Goal: Information Seeking & Learning: Learn about a topic

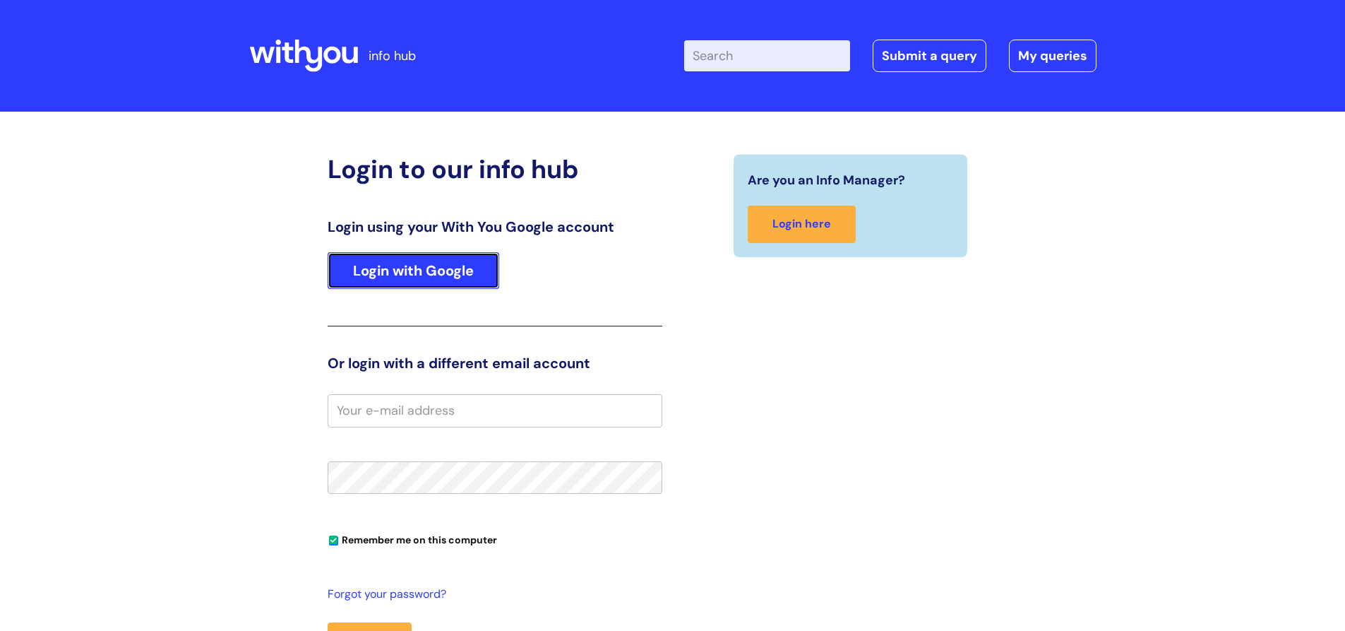
click at [460, 265] on link "Login with Google" at bounding box center [414, 270] width 172 height 37
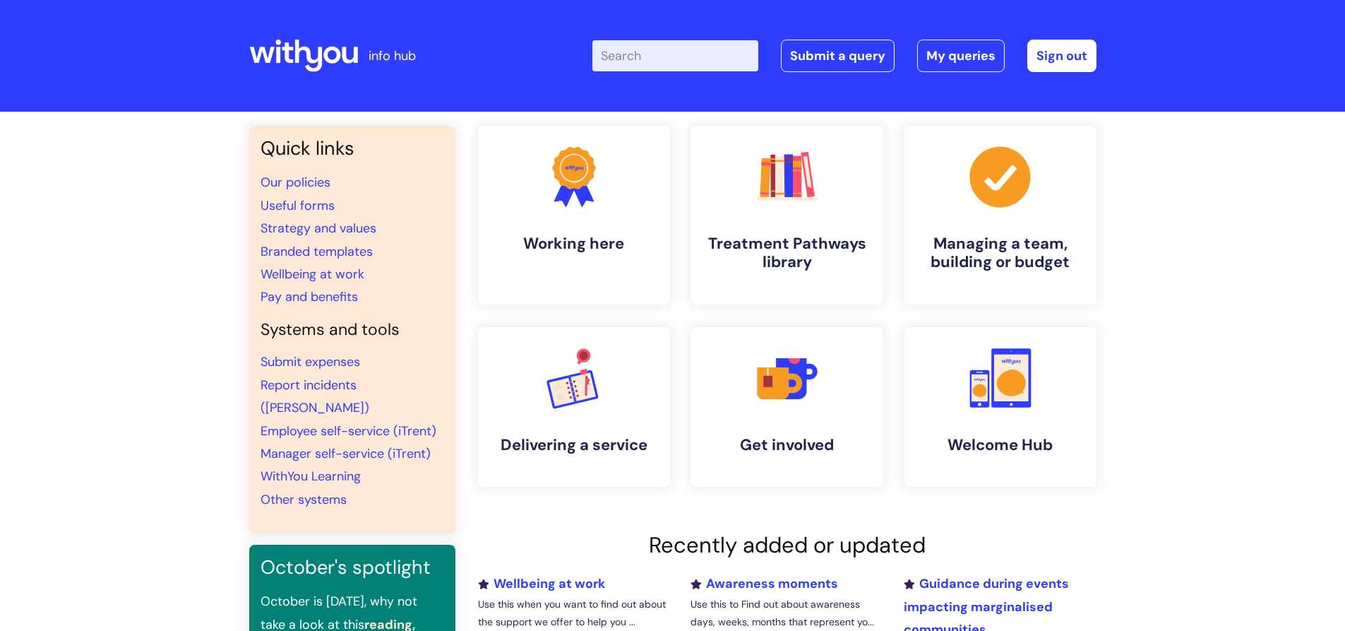
click at [679, 54] on input "Enter your search term here..." at bounding box center [675, 55] width 166 height 31
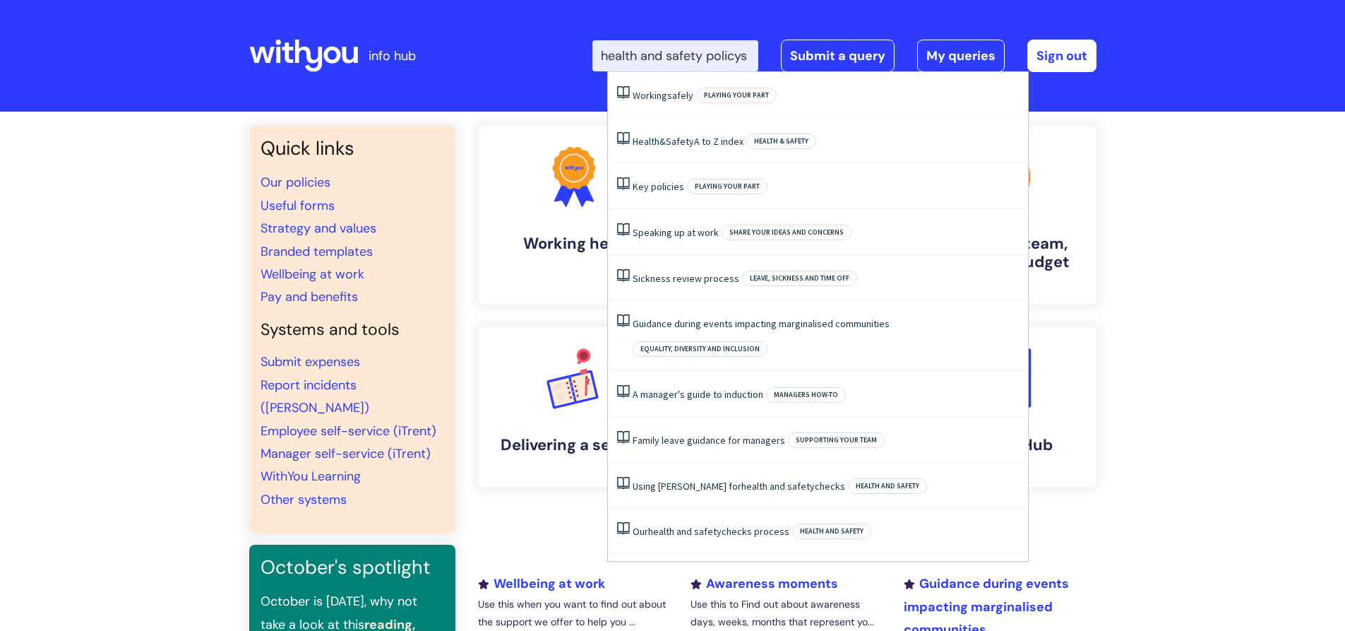
scroll to position [0, 12]
type input "health and safety policys"
click button "Search" at bounding box center [0, 0] width 0 height 0
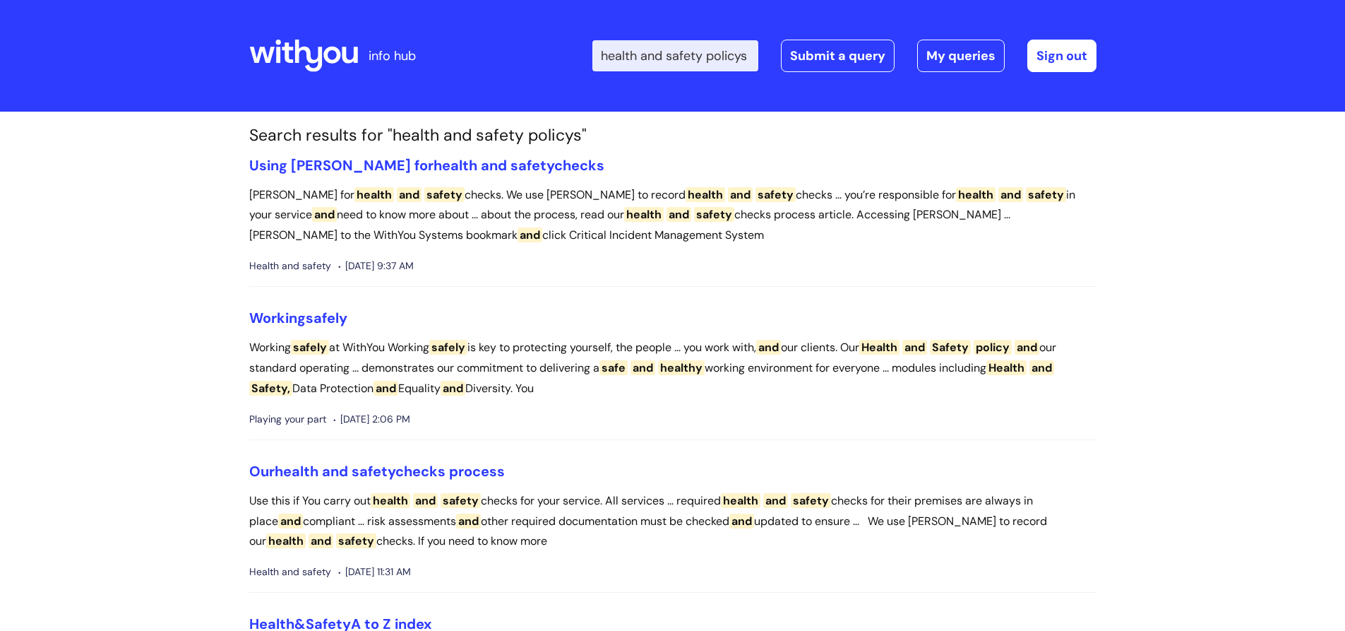
click at [748, 56] on input "health and safety policys" at bounding box center [675, 55] width 166 height 31
drag, startPoint x: 748, startPoint y: 56, endPoint x: 729, endPoint y: 56, distance: 19.1
click at [729, 56] on input "health and safety policys" at bounding box center [675, 55] width 166 height 31
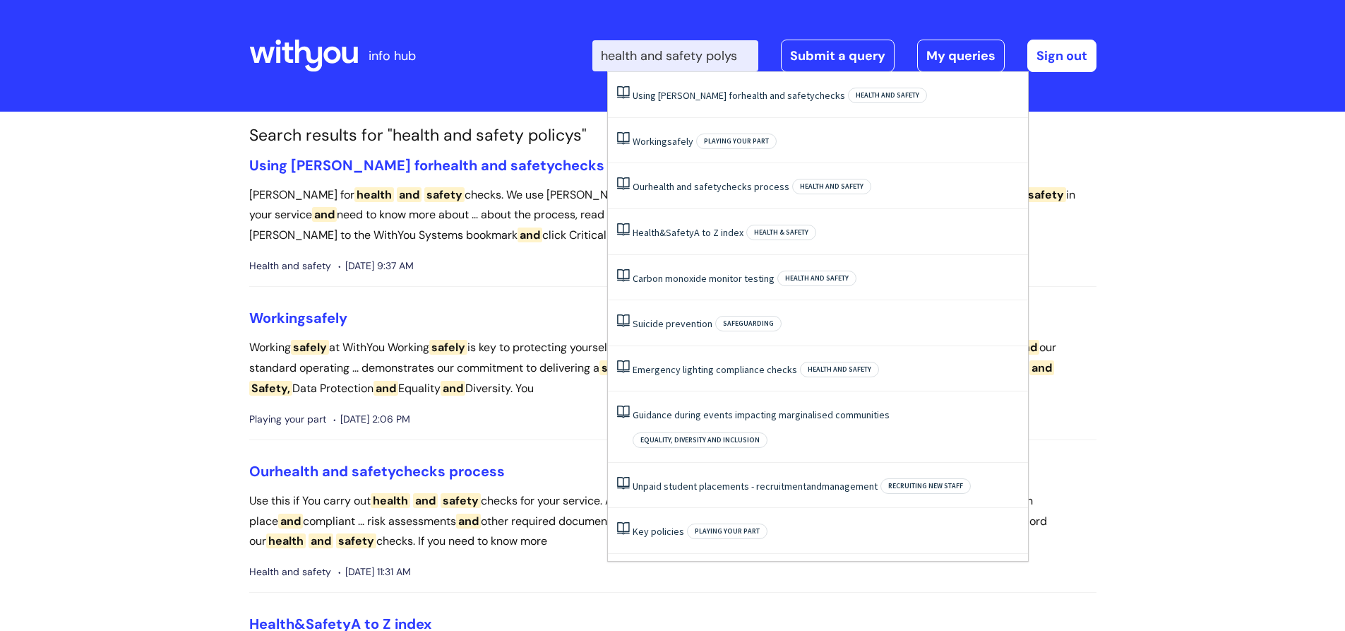
click at [748, 52] on input "health and safety polys" at bounding box center [675, 55] width 166 height 31
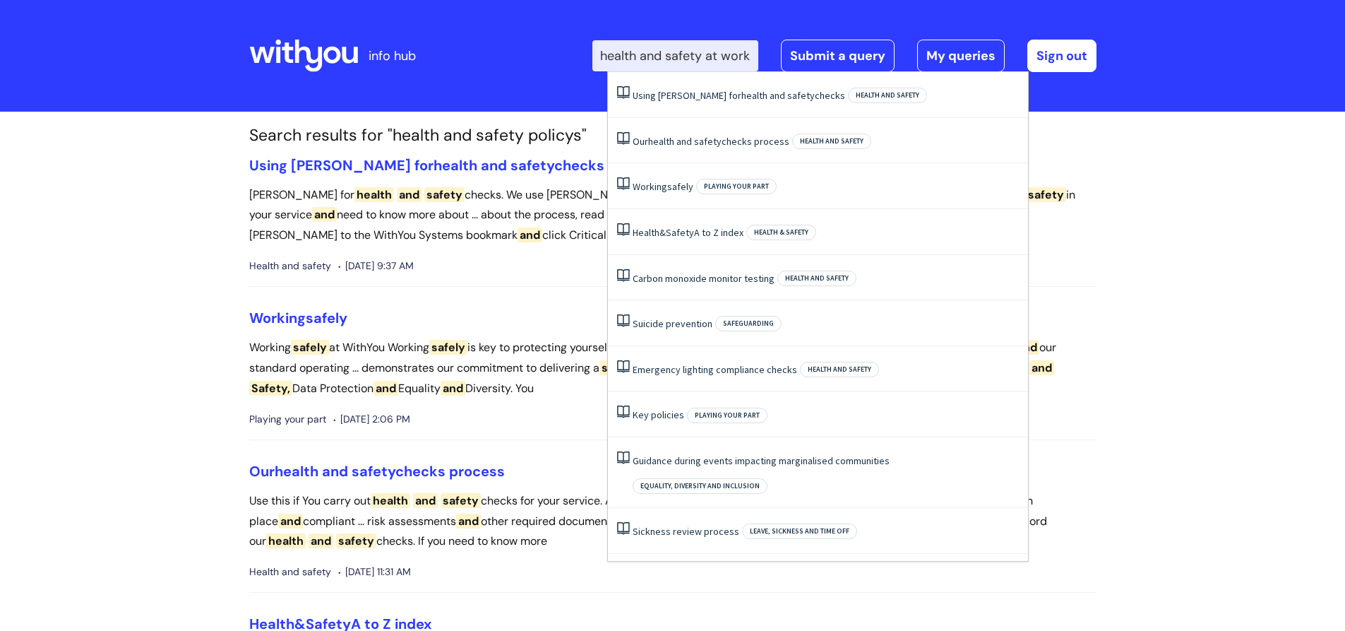
scroll to position [0, 13]
type input "health and safety at work"
click button "Search" at bounding box center [0, 0] width 0 height 0
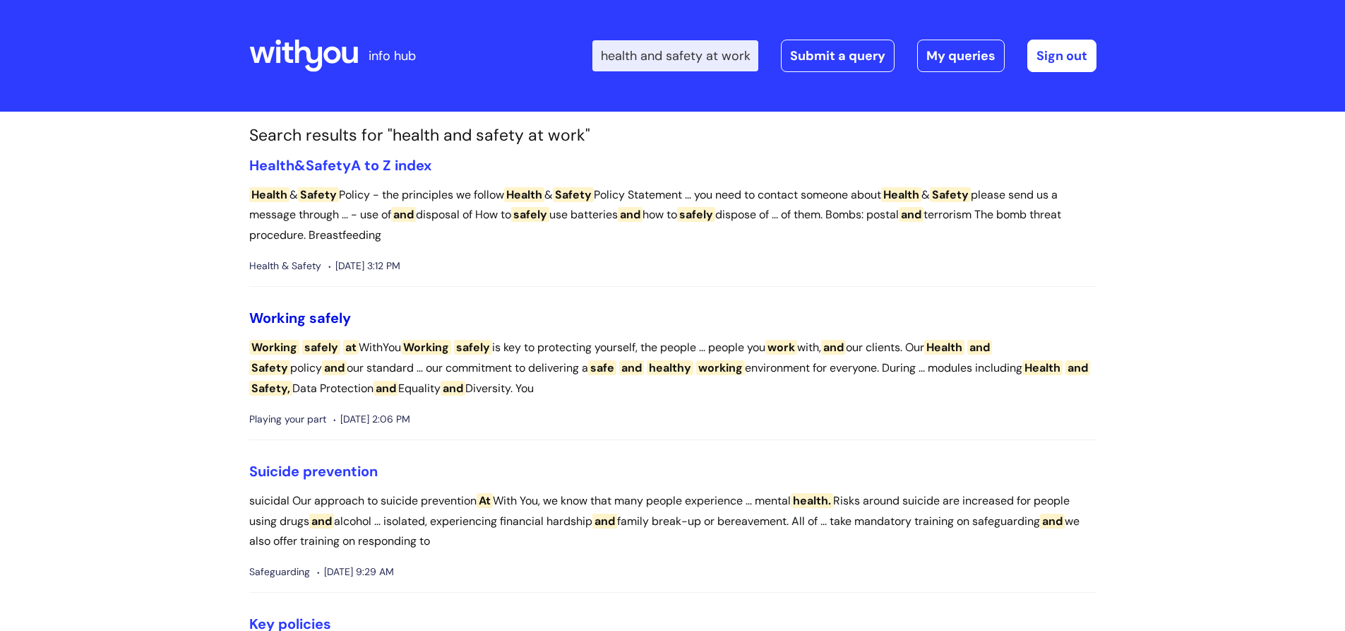
click at [316, 320] on span "safely" at bounding box center [330, 318] width 42 height 18
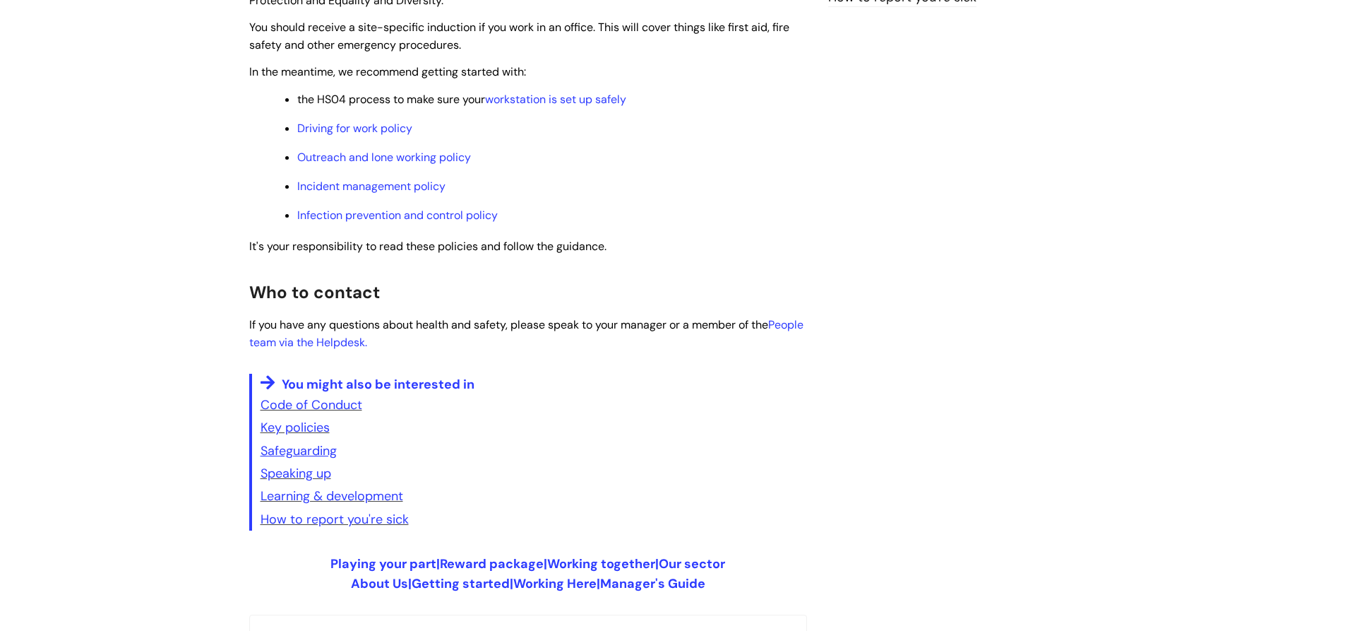
scroll to position [408, 0]
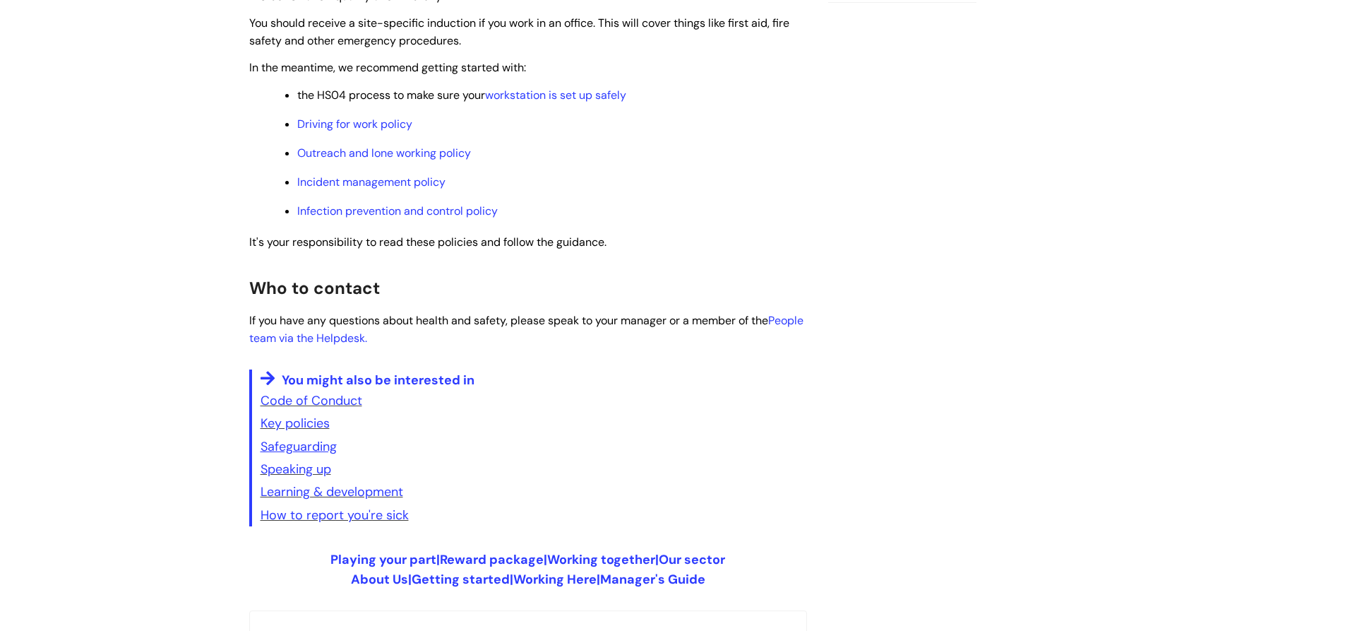
click at [1344, 304] on div "Info Hub Categories Welcome Hub Playing your part Working safely Modified on: […" at bounding box center [672, 214] width 1345 height 1023
drag, startPoint x: 1344, startPoint y: 304, endPoint x: 1347, endPoint y: 291, distance: 13.7
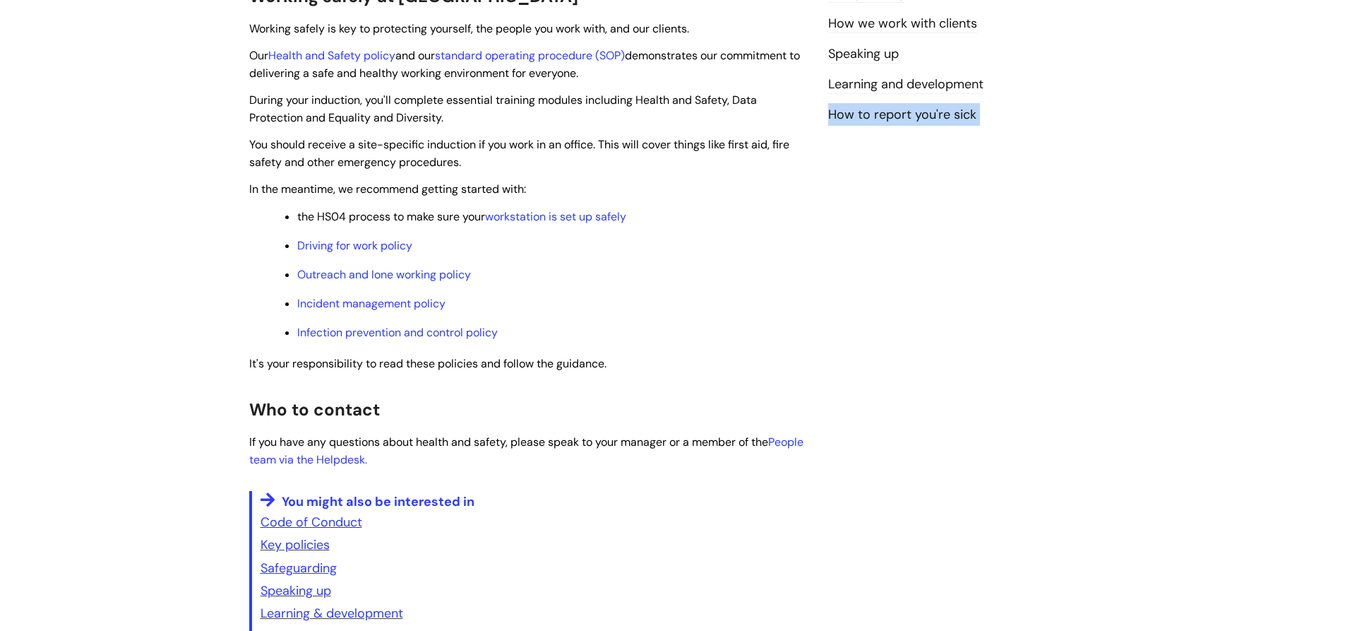
scroll to position [280, 0]
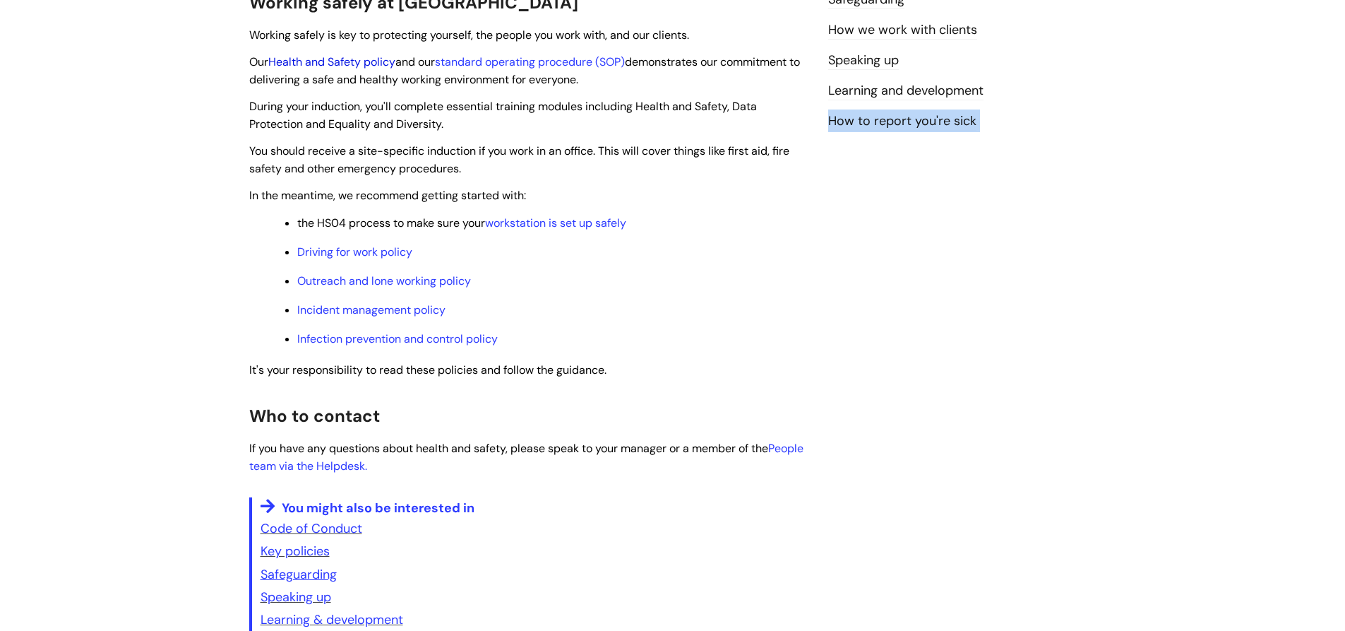
click at [352, 59] on link "Health and Safety policy" at bounding box center [331, 61] width 127 height 15
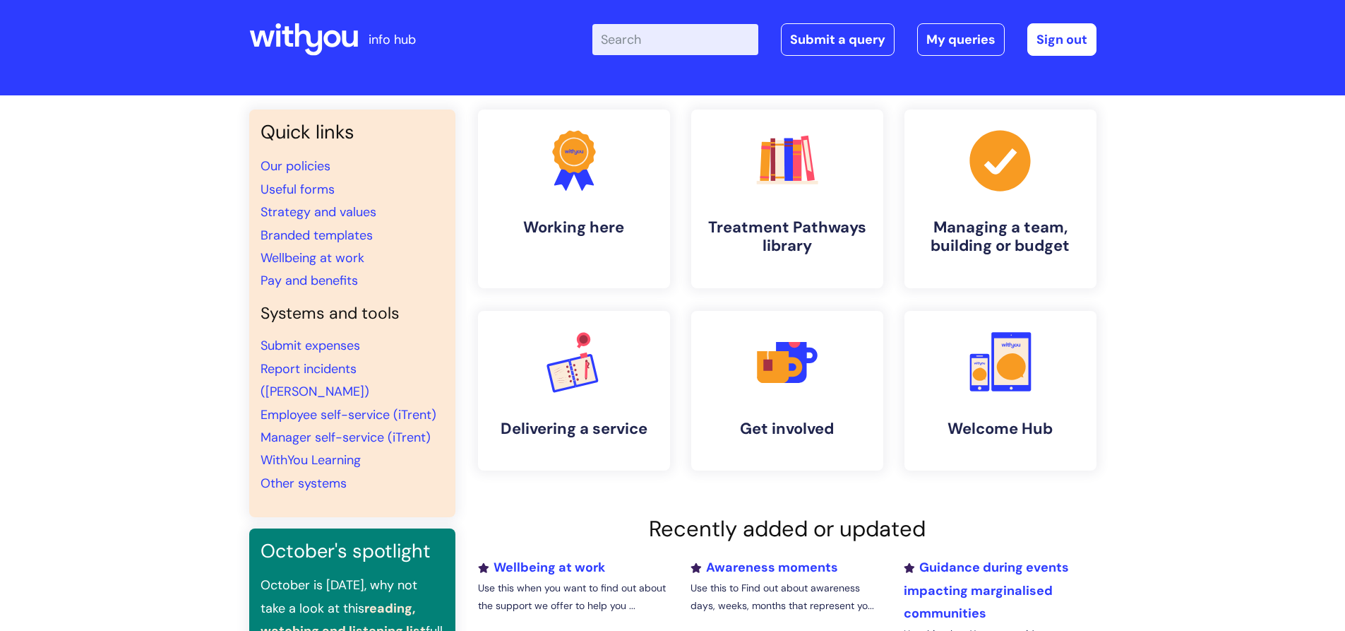
scroll to position [13, 0]
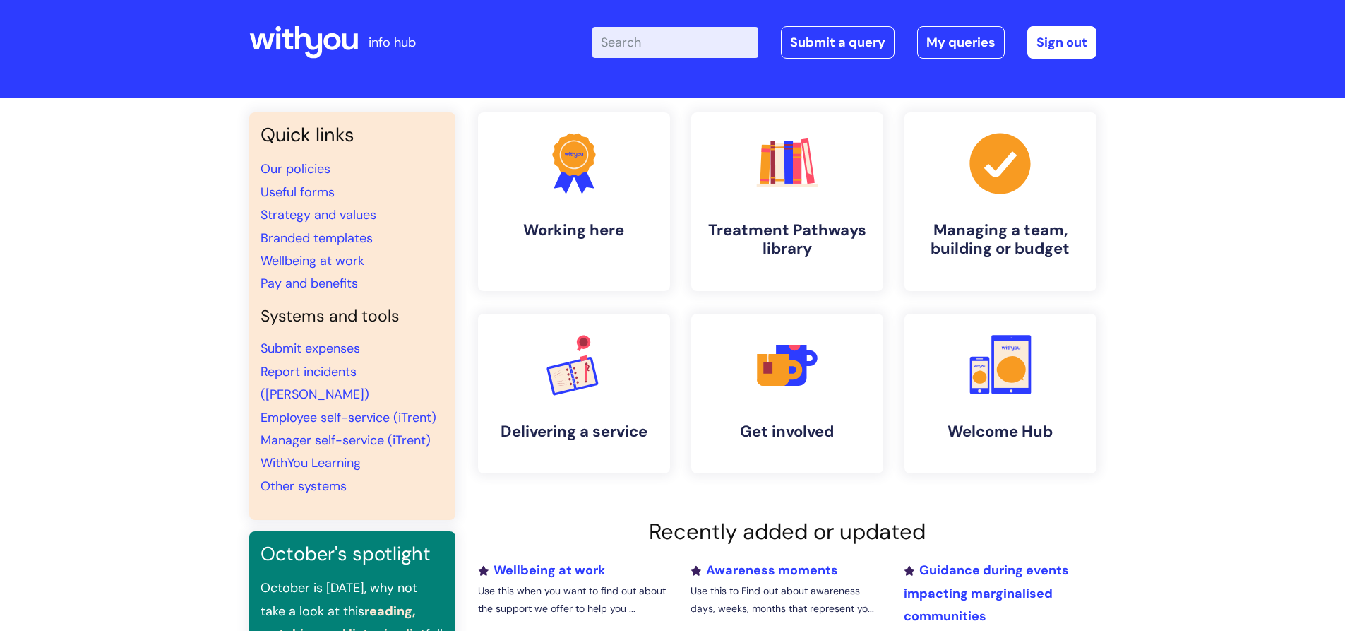
click at [657, 57] on input "Enter your search term here..." at bounding box center [675, 42] width 166 height 31
click at [664, 52] on input "Enter your search term here..." at bounding box center [675, 42] width 166 height 31
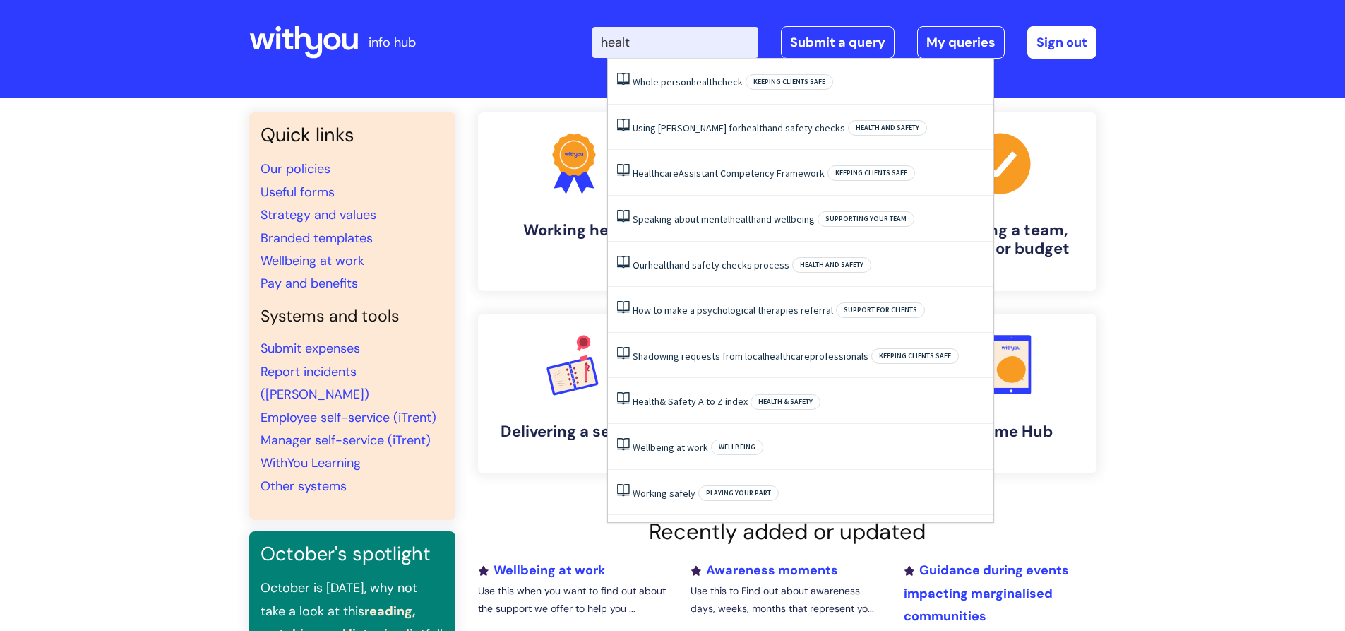
type input "health"
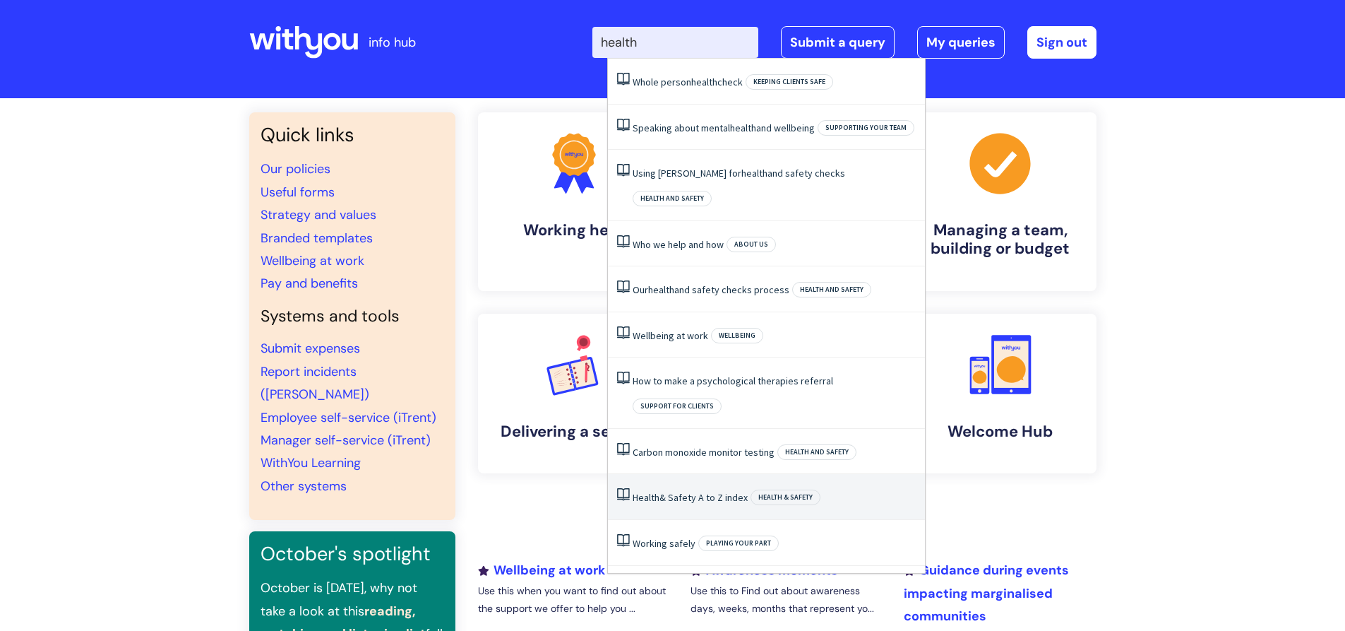
click at [687, 474] on li "Health & Safety A to Z index Health & Safety" at bounding box center [766, 497] width 317 height 46
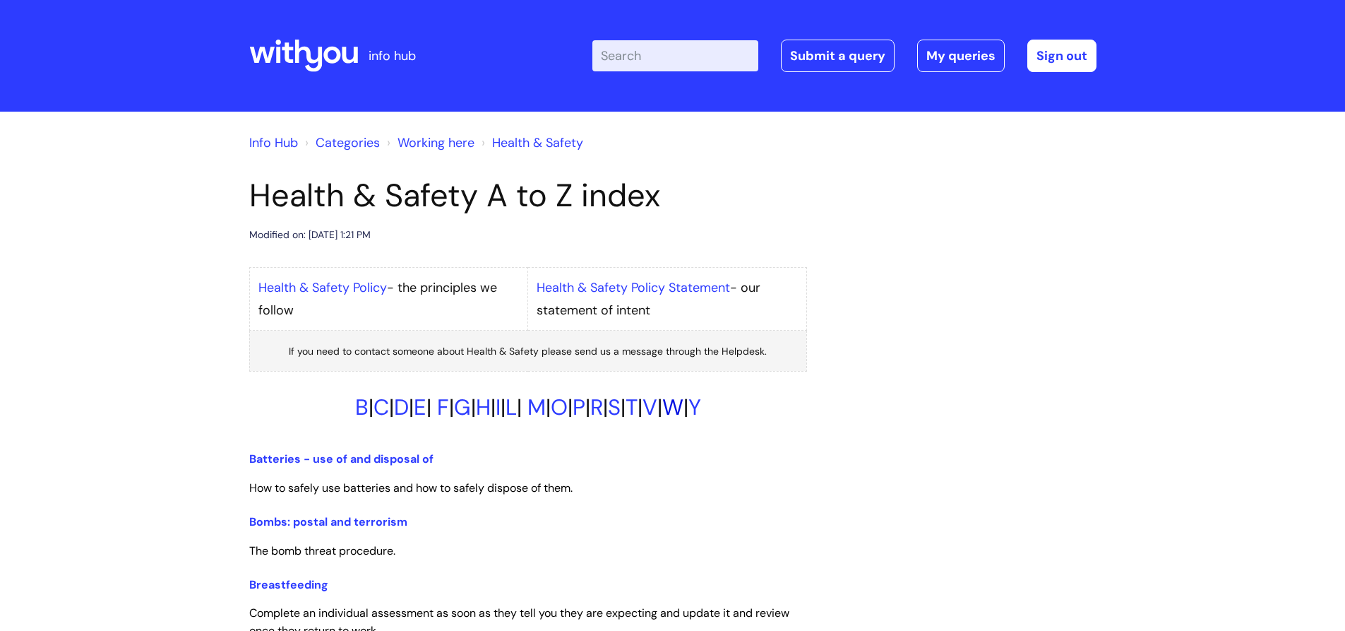
click at [683, 407] on link "W" at bounding box center [672, 407] width 21 height 29
click at [691, 52] on input "Enter your search term here..." at bounding box center [675, 55] width 166 height 31
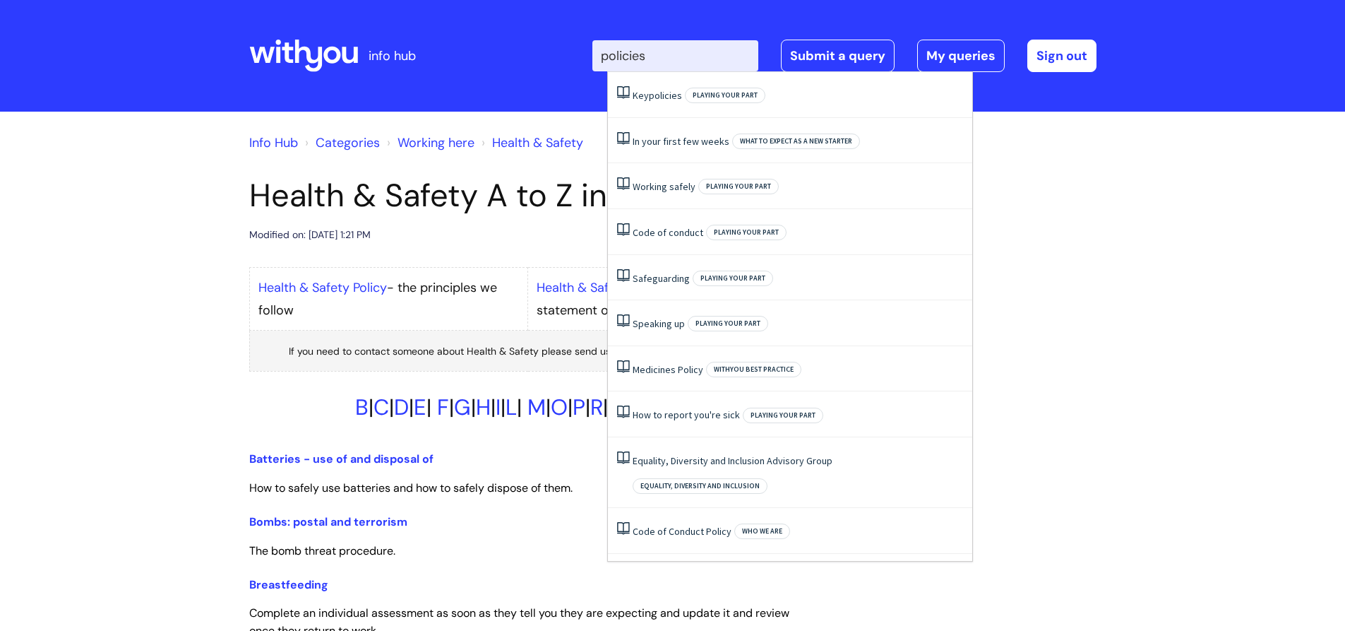
type input "policies"
click button "Search" at bounding box center [0, 0] width 0 height 0
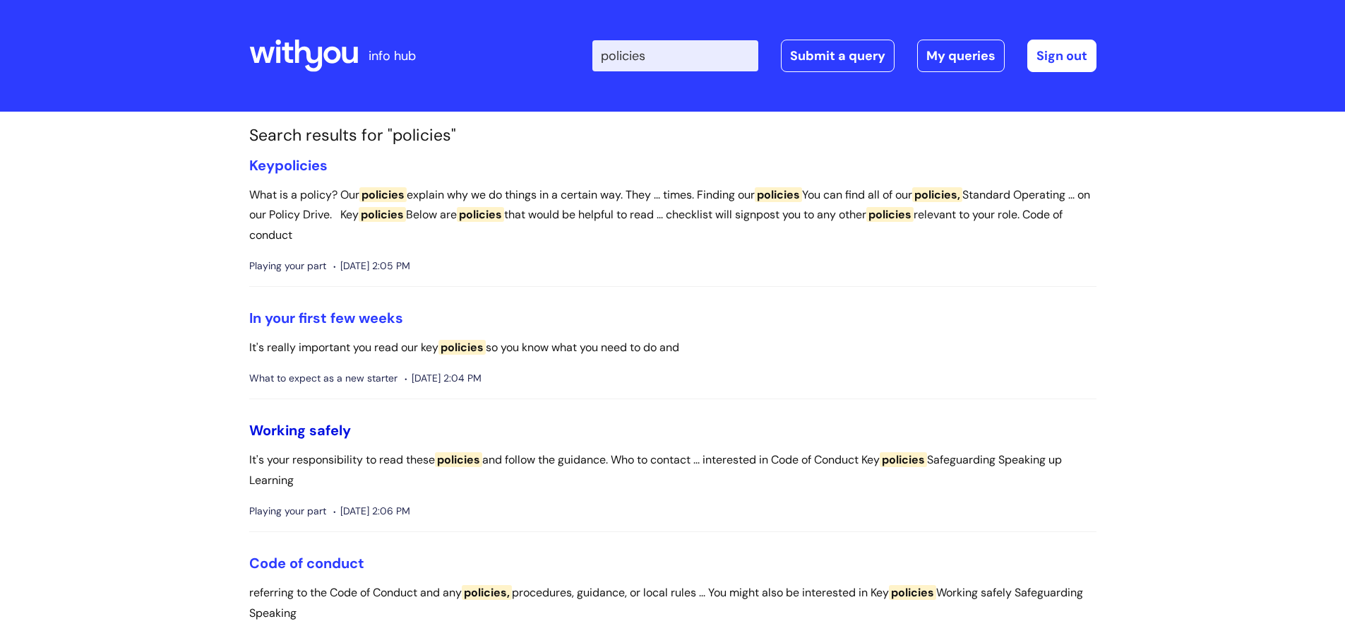
click at [304, 426] on link "Working safely" at bounding box center [300, 430] width 102 height 18
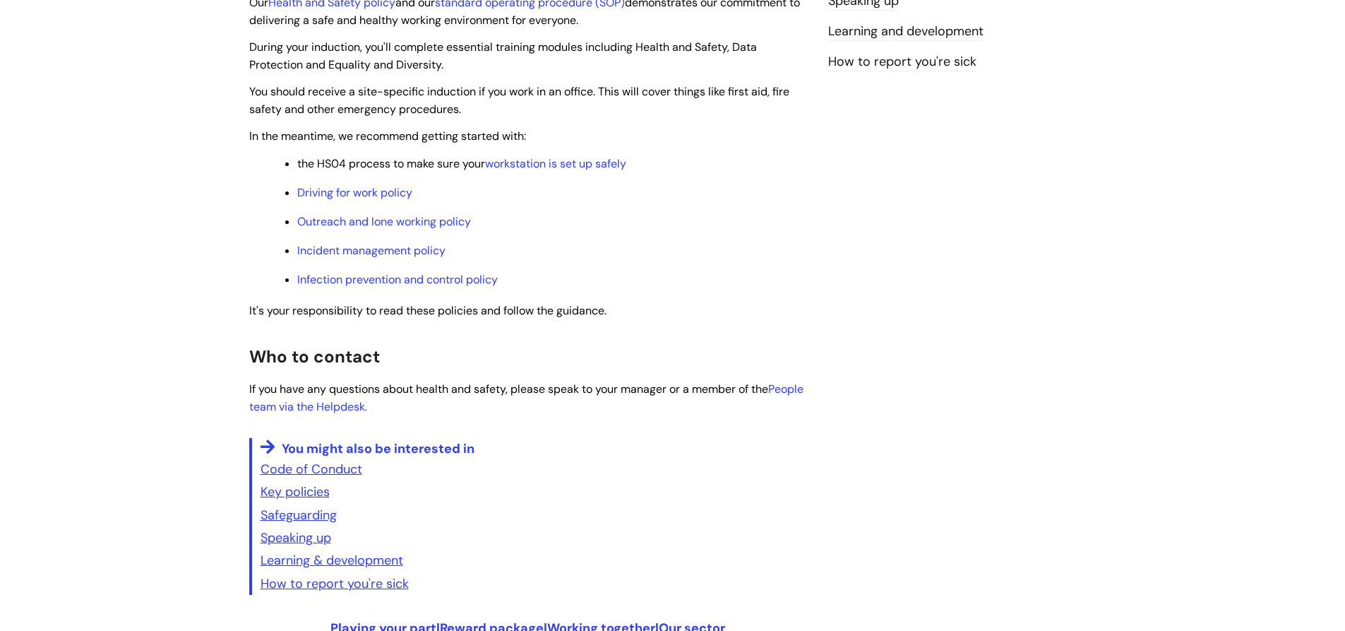
scroll to position [362, 0]
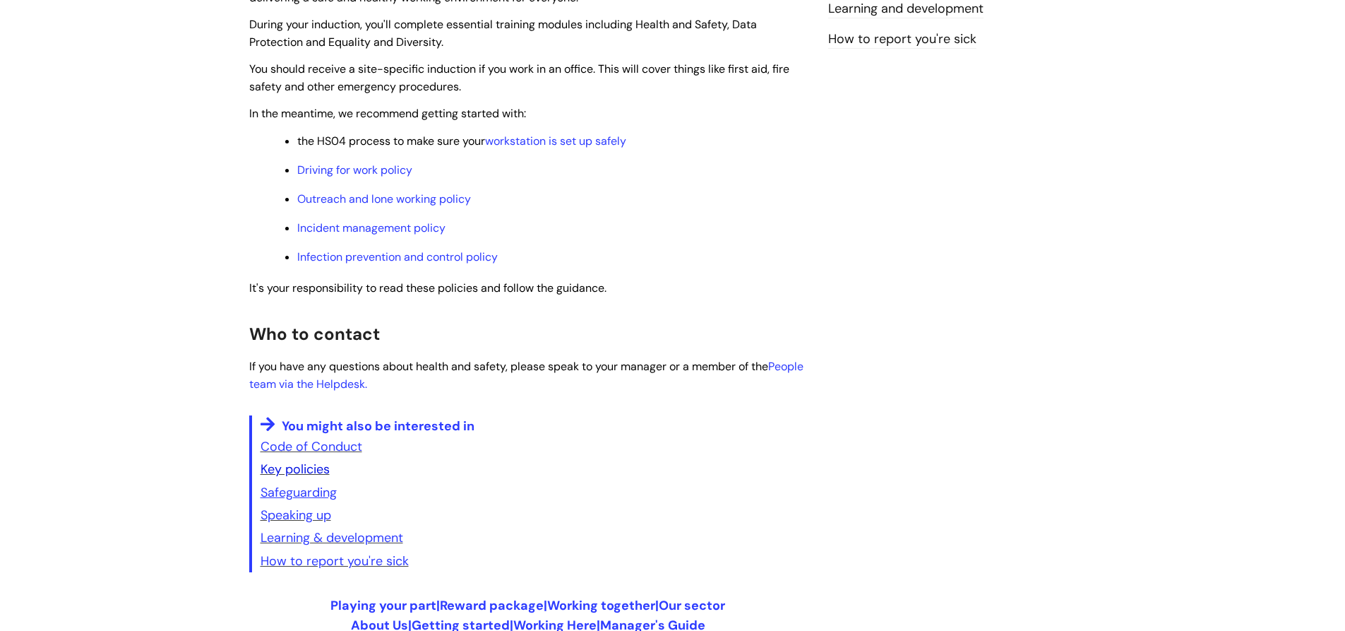
click at [307, 464] on link "Key policies" at bounding box center [295, 468] width 69 height 17
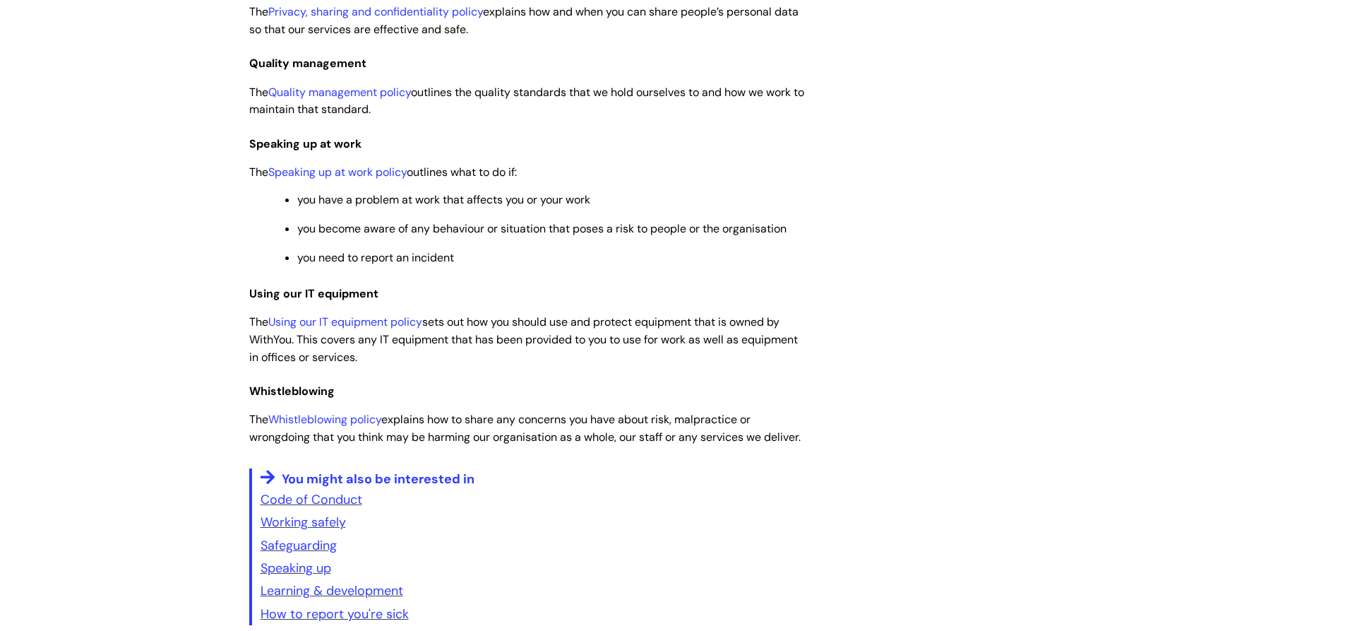
scroll to position [1130, 0]
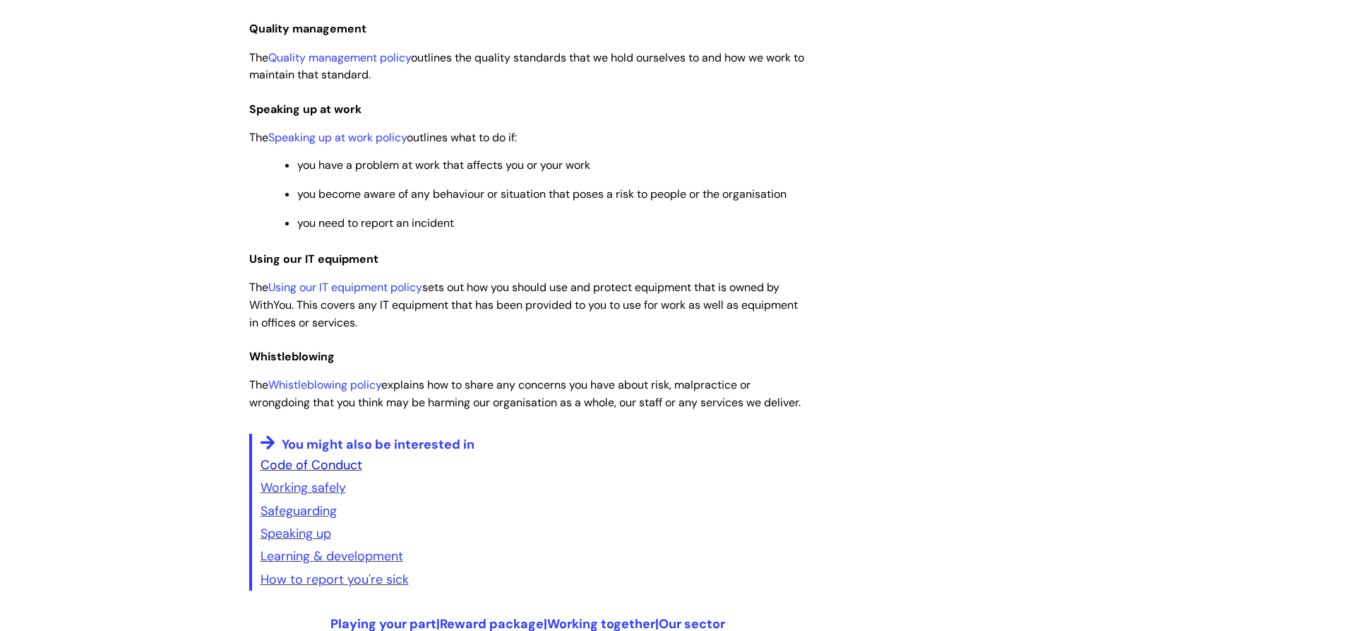
click at [306, 466] on link "Code of Conduct" at bounding box center [312, 464] width 102 height 17
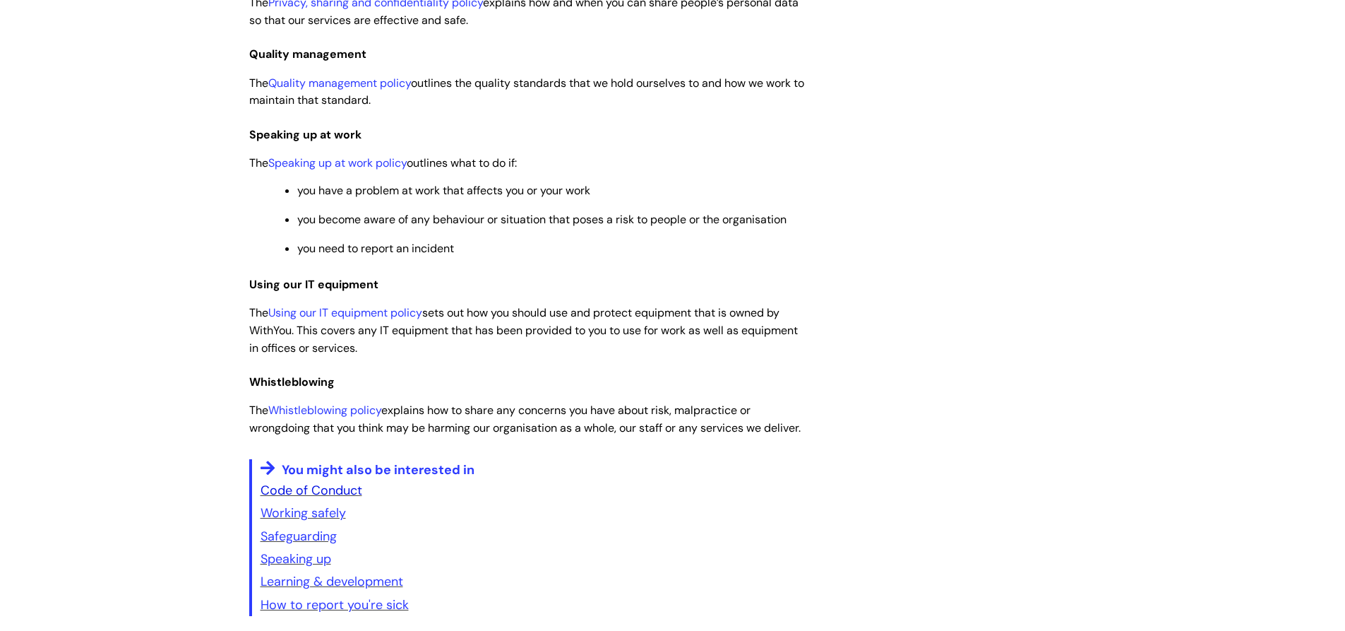
scroll to position [1101, 0]
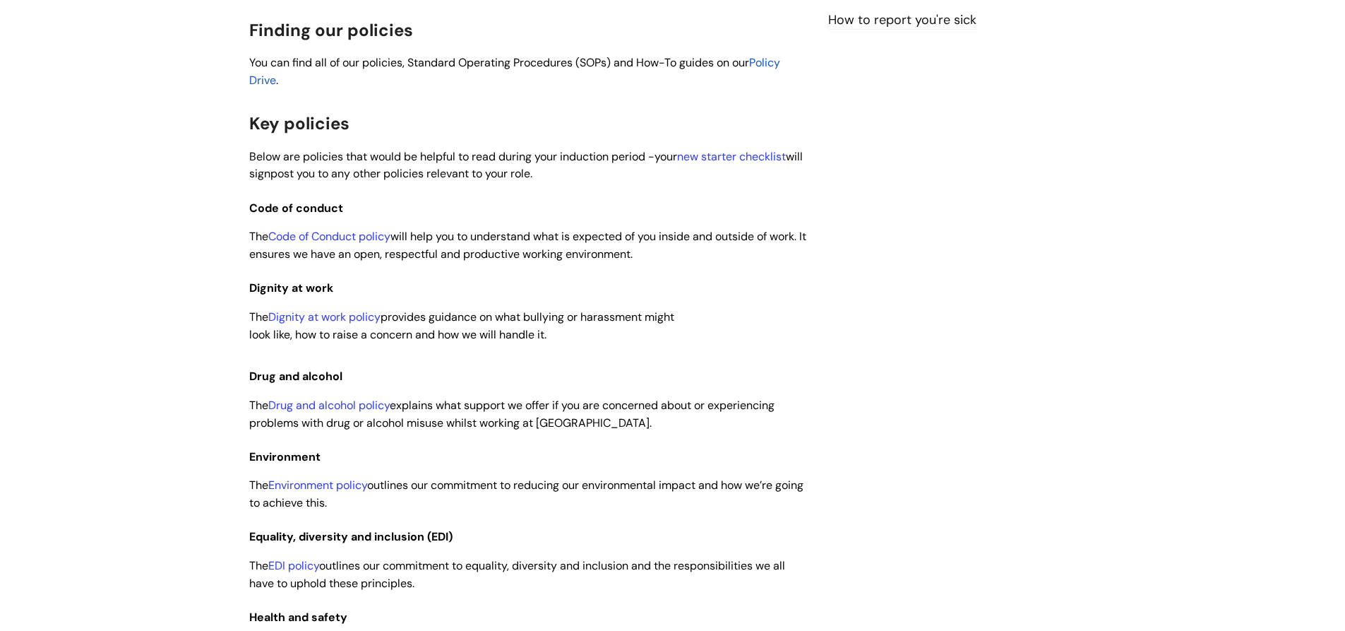
scroll to position [378, 0]
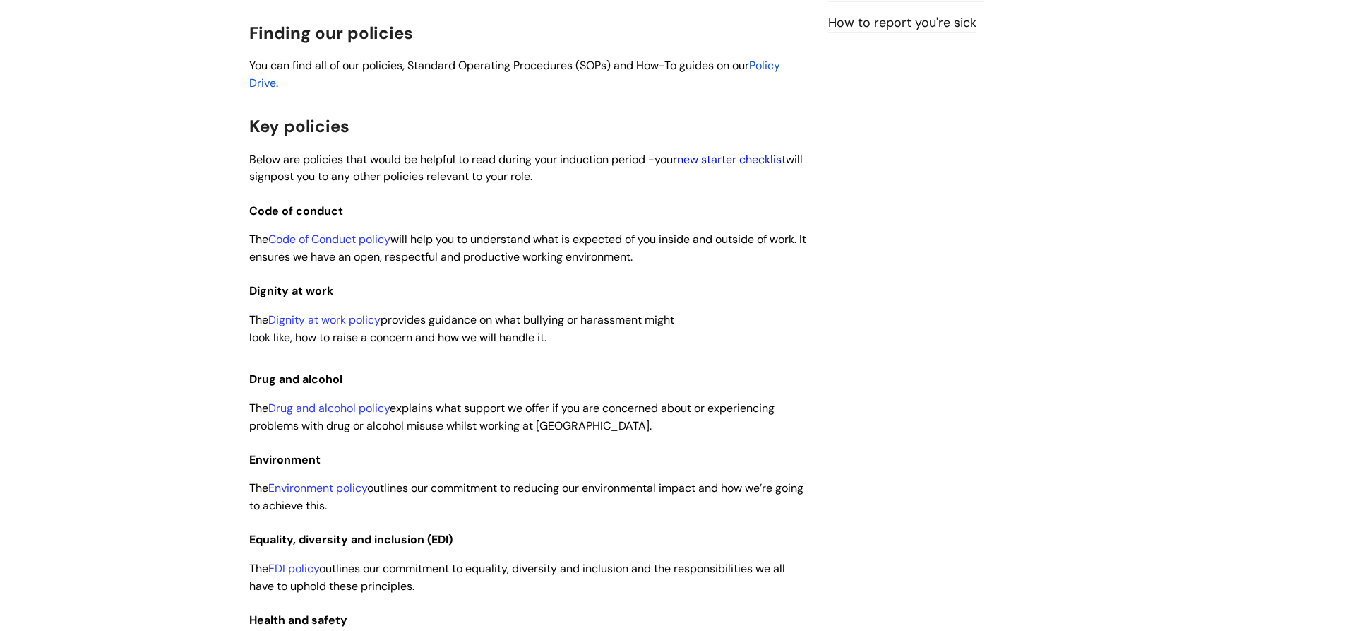
click at [756, 162] on link "new starter checklist" at bounding box center [731, 159] width 109 height 15
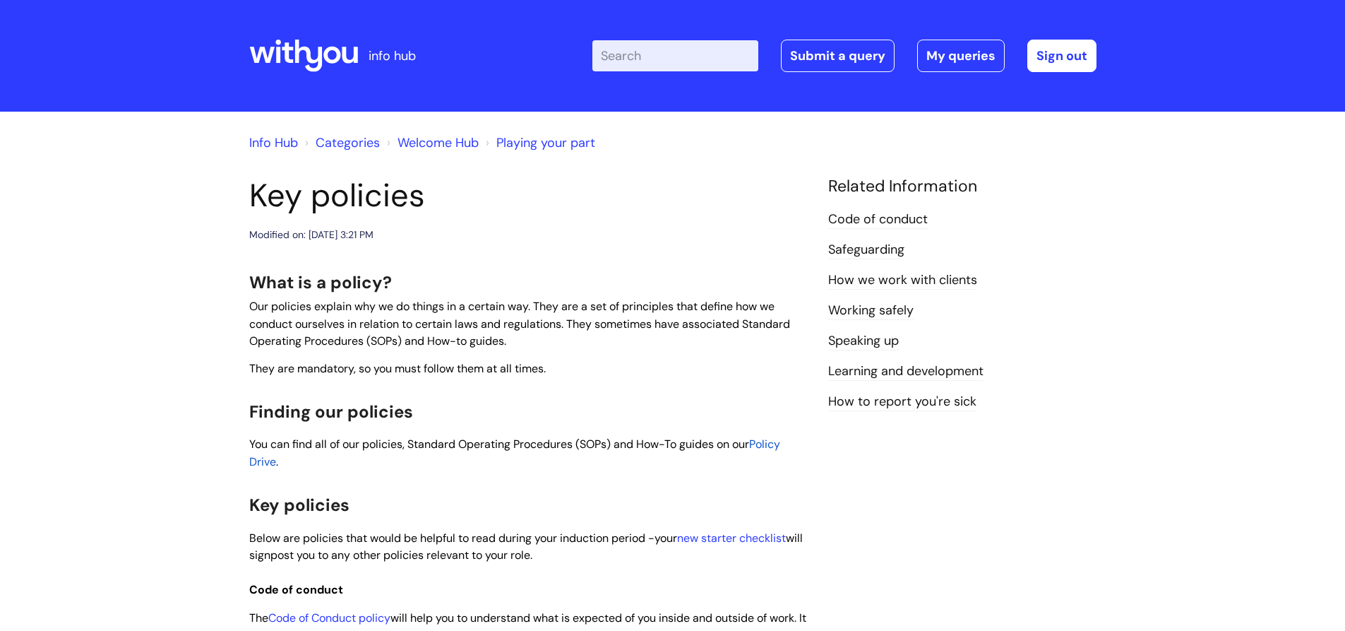
scroll to position [378, 0]
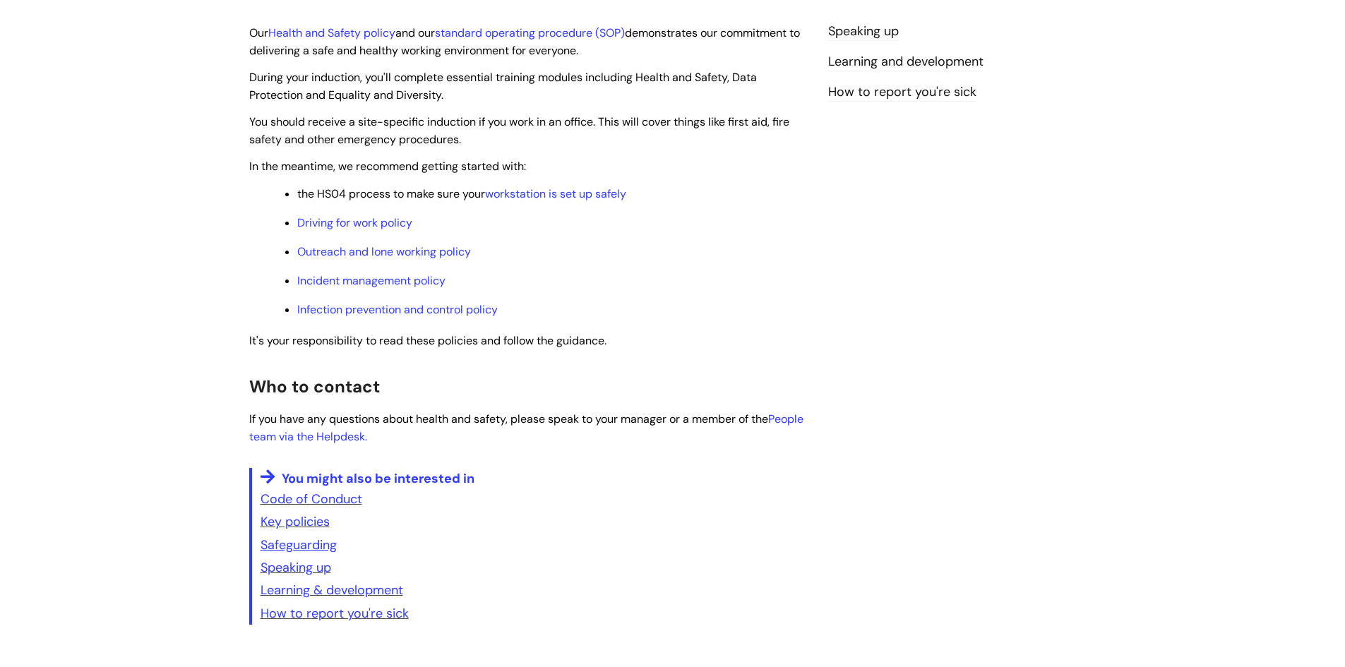
scroll to position [322, 0]
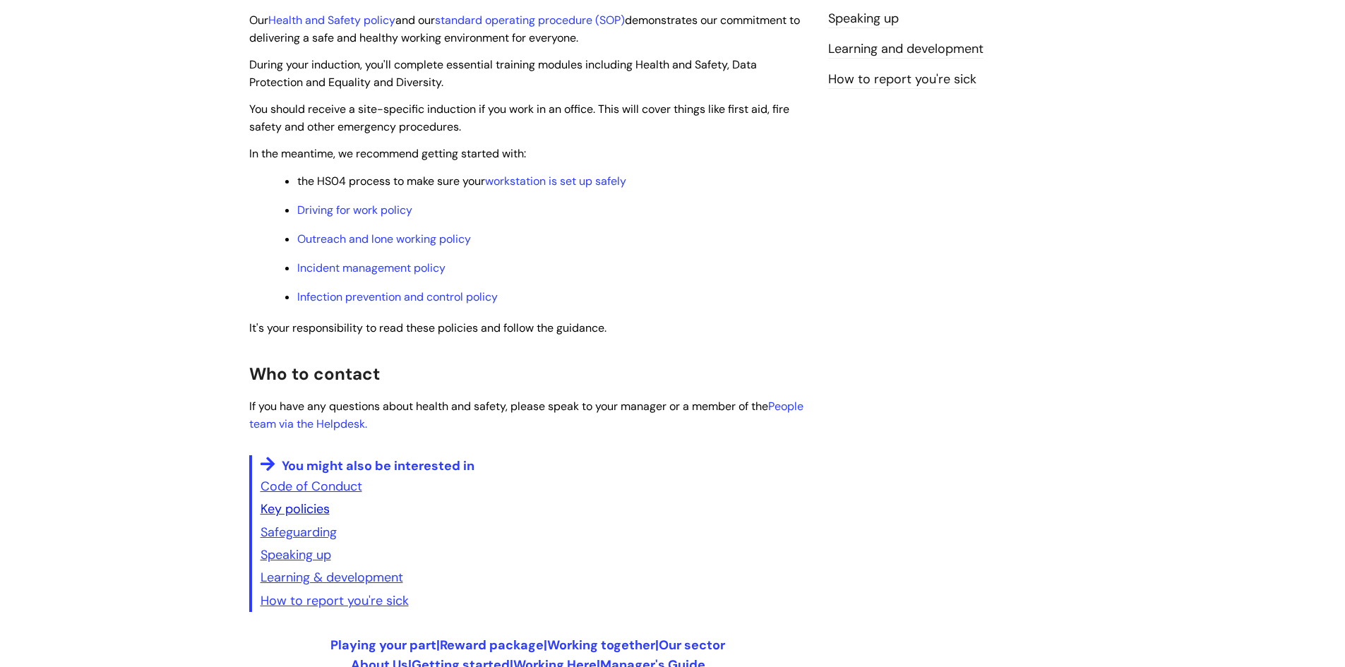
click at [284, 508] on link "Key policies" at bounding box center [295, 509] width 69 height 17
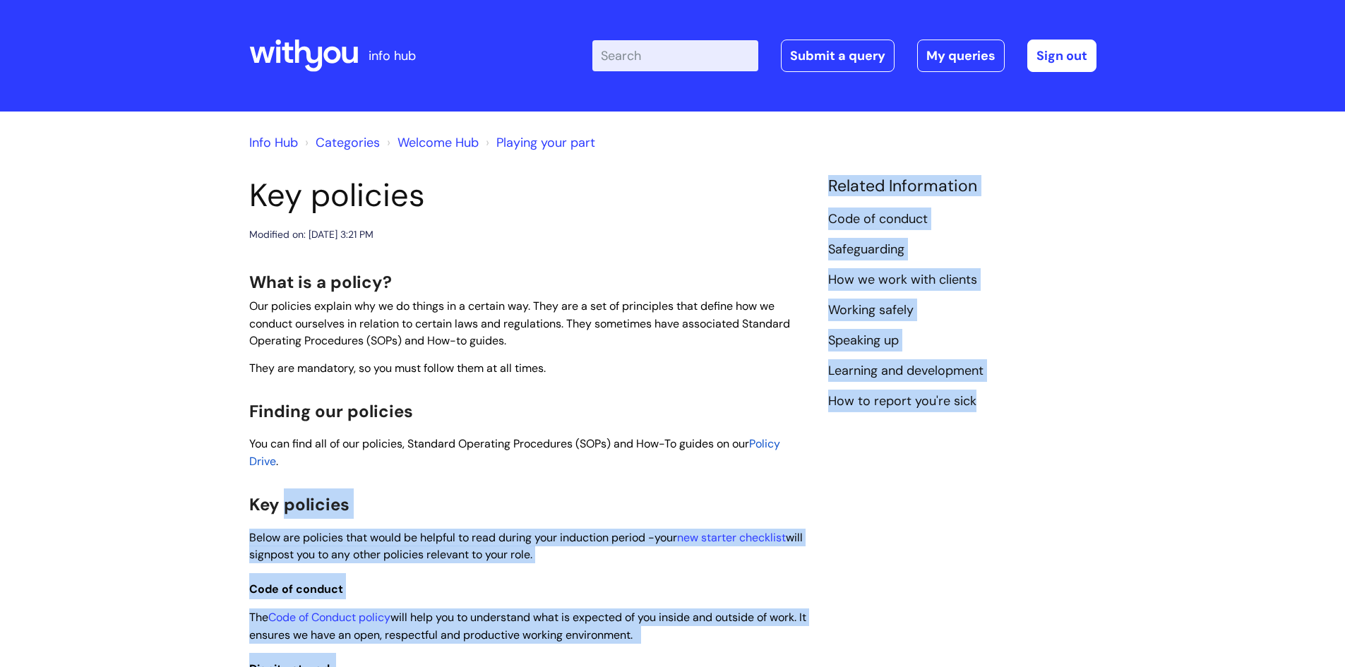
drag, startPoint x: 0, startPoint y: 0, endPoint x: 1123, endPoint y: 416, distance: 1197.8
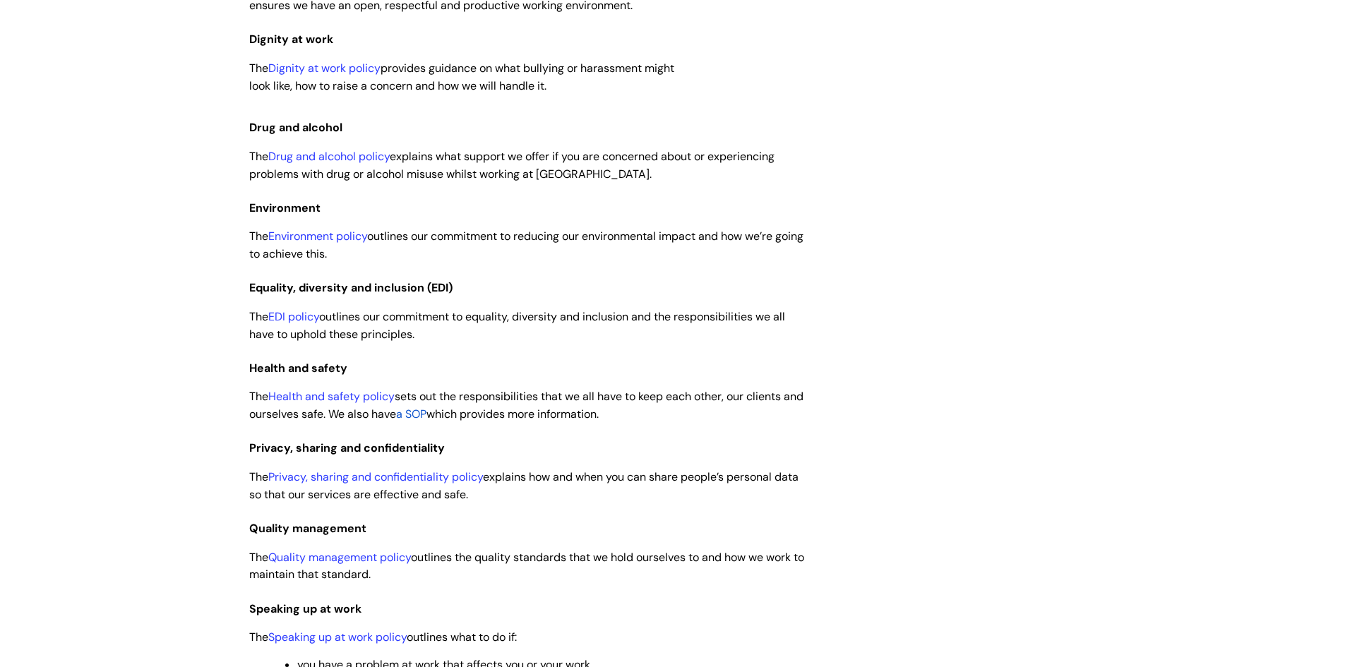
scroll to position [633, 0]
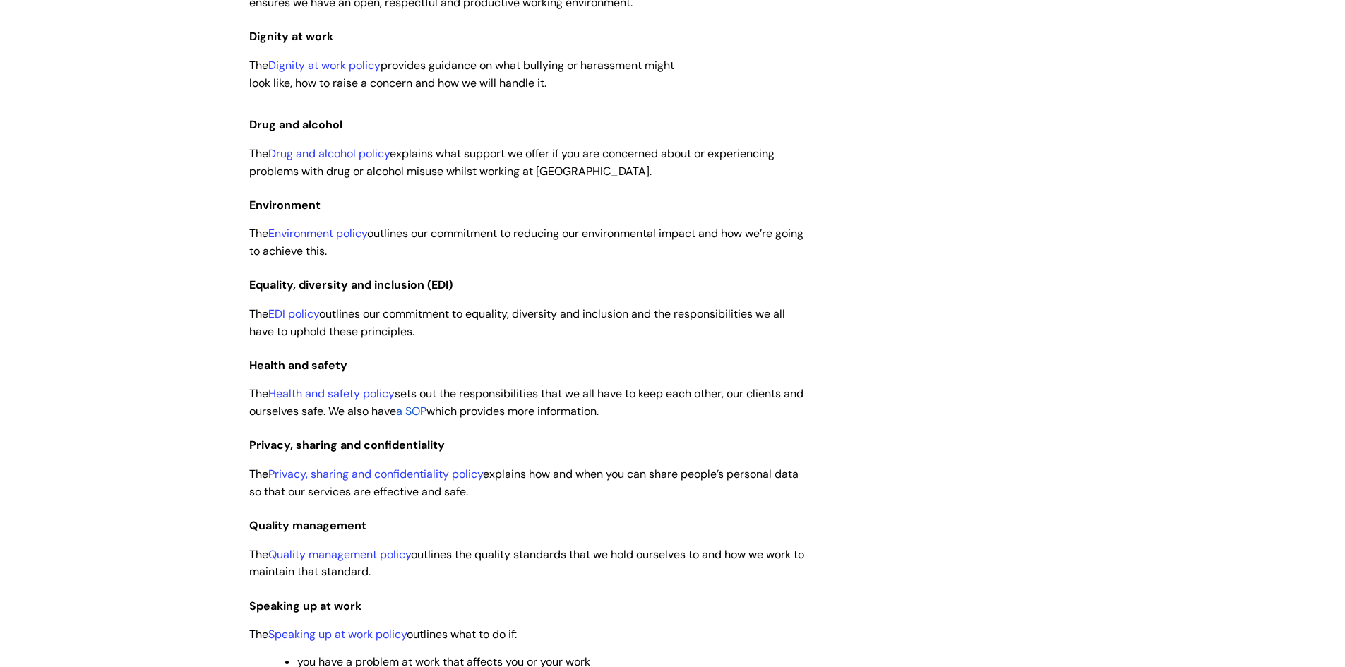
click at [1144, 181] on div "Info Hub Categories Welcome Hub Playing your part Key policies Modified on: [DA…" at bounding box center [672, 383] width 1345 height 1809
